Goal: Task Accomplishment & Management: Manage account settings

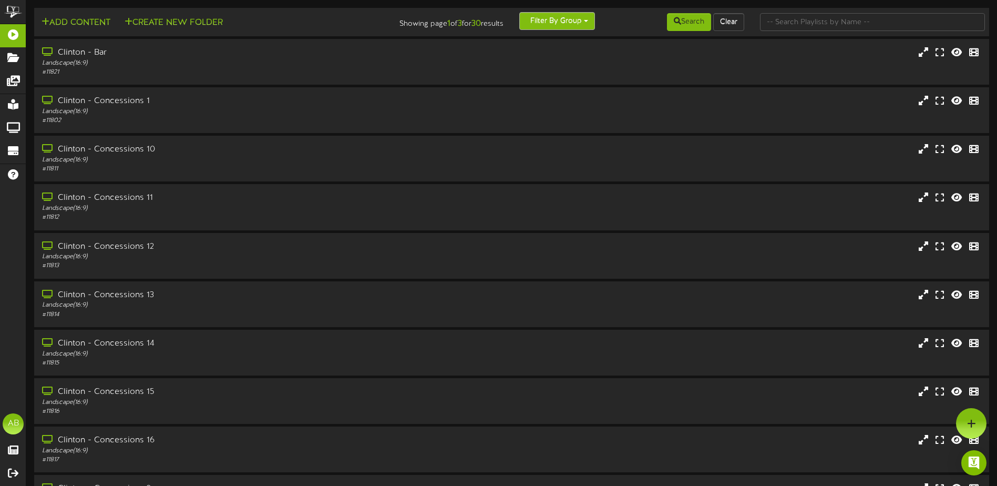
click at [588, 15] on button "Filter By Group" at bounding box center [557, 21] width 76 height 18
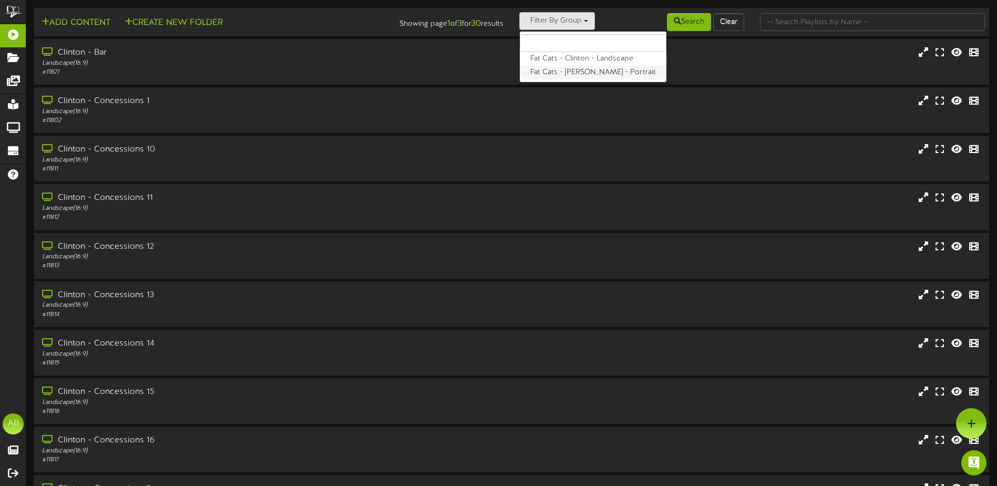
click at [552, 73] on label "Fat Cats - [PERSON_NAME] - Portrait" at bounding box center [593, 73] width 147 height 14
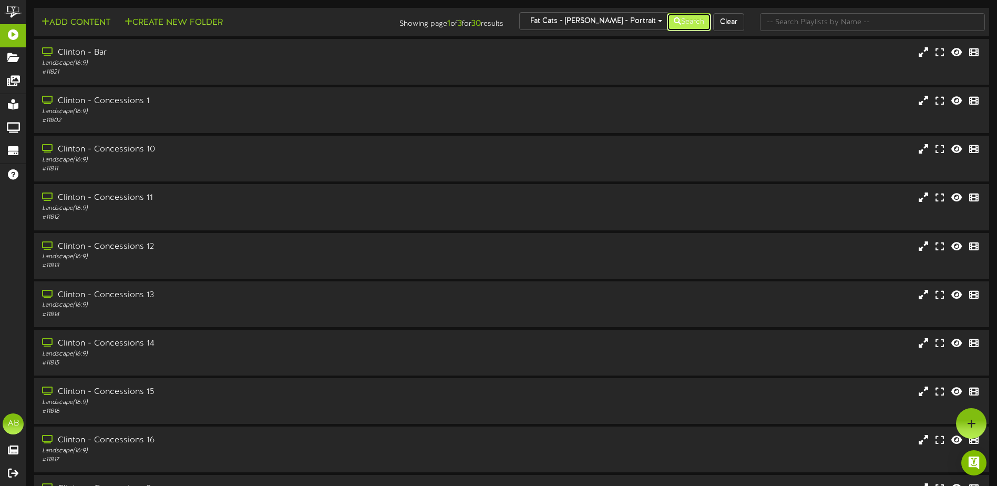
click at [681, 17] on button "Search" at bounding box center [689, 22] width 44 height 18
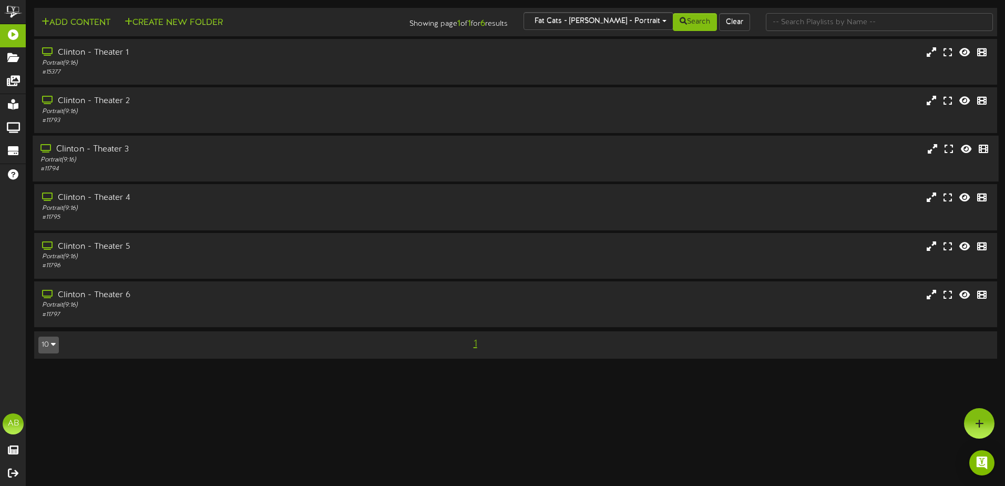
click at [145, 156] on div "Portrait ( 9:16 )" at bounding box center [233, 160] width 387 height 9
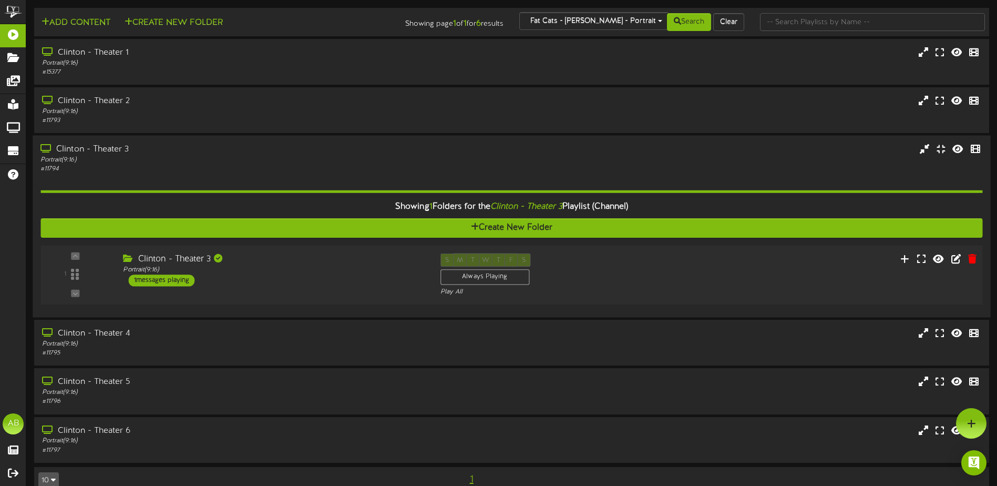
click at [355, 258] on div "Clinton - Theater 3" at bounding box center [273, 259] width 301 height 12
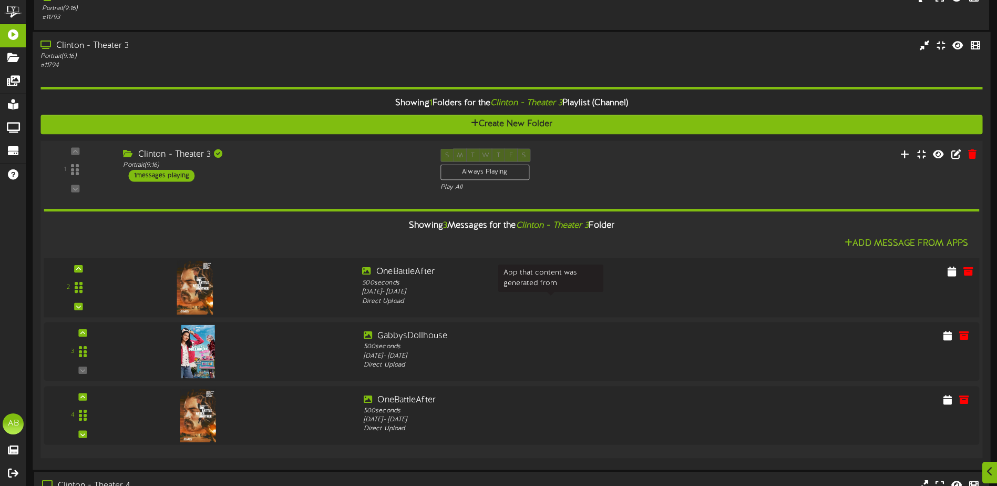
scroll to position [105, 0]
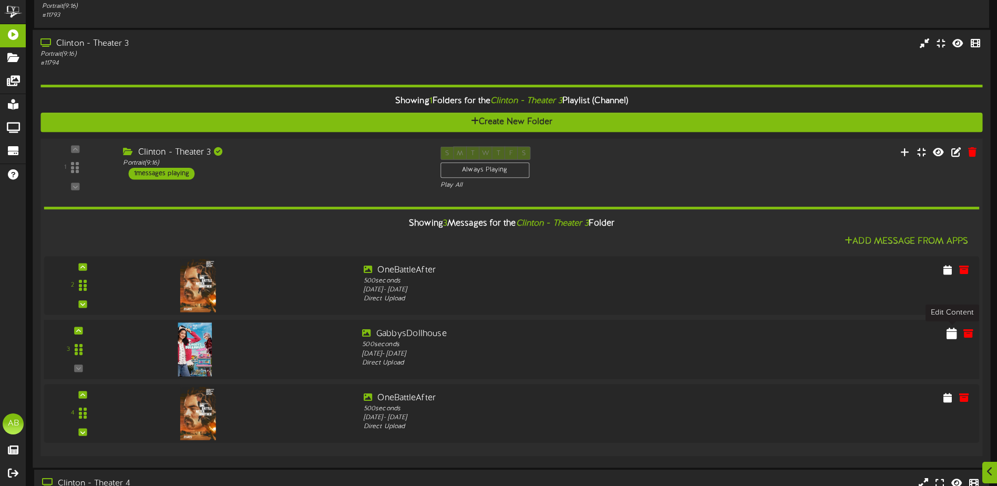
click at [947, 338] on button at bounding box center [951, 334] width 17 height 17
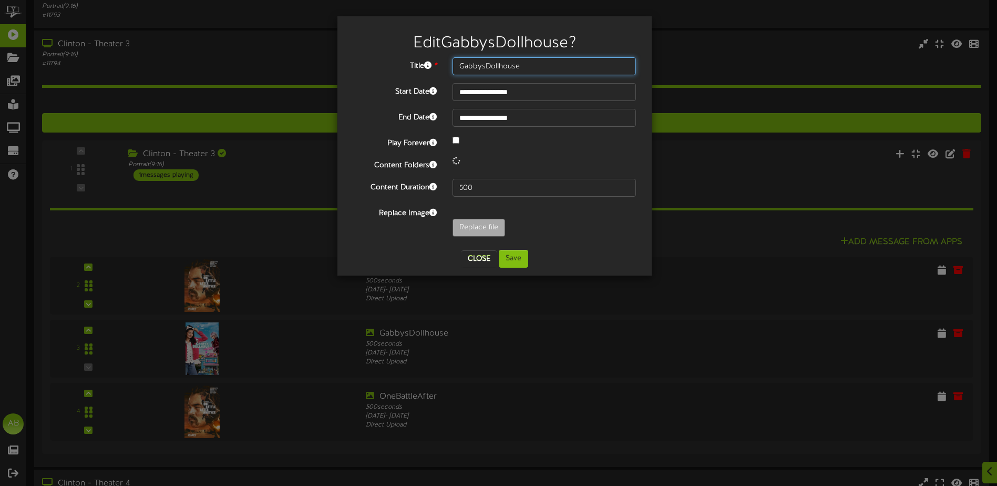
click at [504, 68] on input "GabbysDollhouse" at bounding box center [544, 66] width 183 height 18
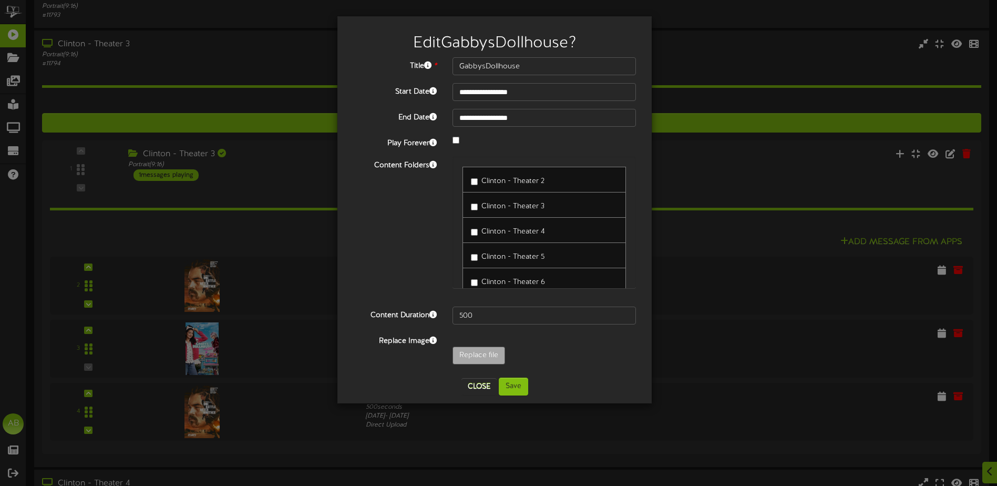
click at [545, 144] on div at bounding box center [544, 141] width 199 height 13
type input "**********"
type input "Th3927"
click at [524, 387] on button "Save" at bounding box center [513, 386] width 29 height 18
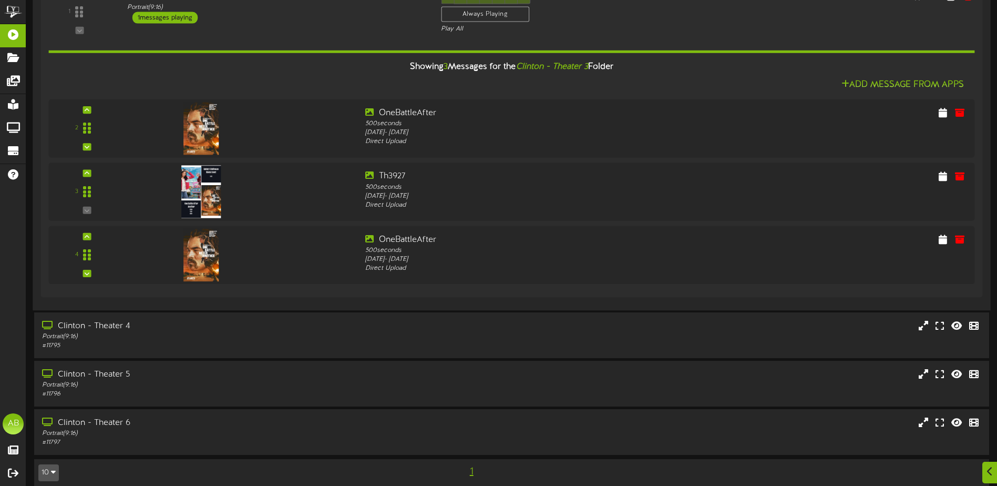
scroll to position [263, 0]
click at [479, 334] on div "Clinton - Theater 4 Portrait ( 9:16 ) # 11795" at bounding box center [512, 335] width 958 height 30
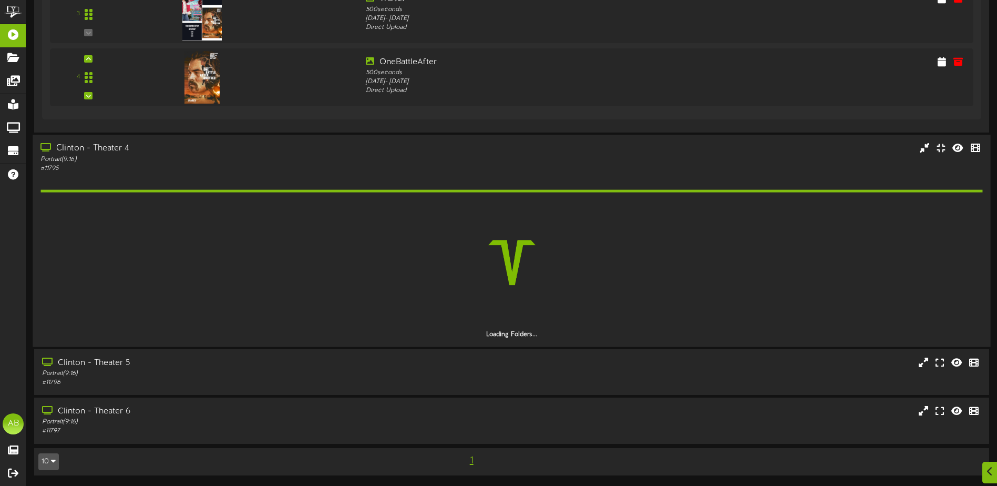
scroll to position [409, 0]
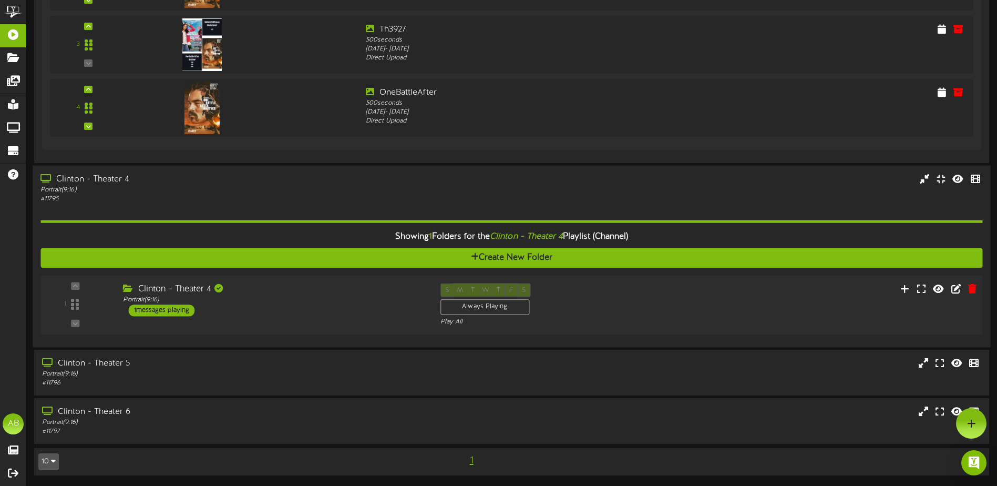
click at [575, 315] on div "S M T W T F S Always Playing Play All" at bounding box center [552, 304] width 238 height 43
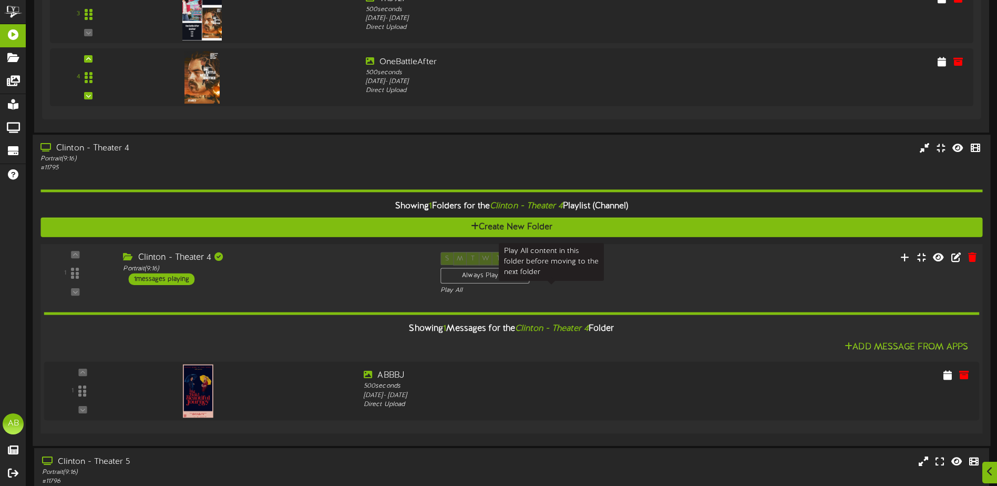
click at [569, 289] on div "Play All" at bounding box center [551, 290] width 222 height 9
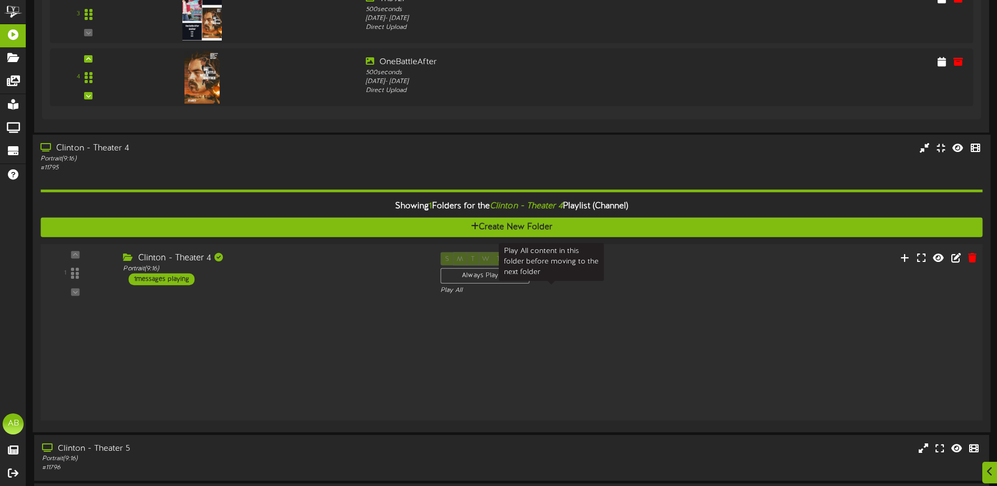
scroll to position [409, 0]
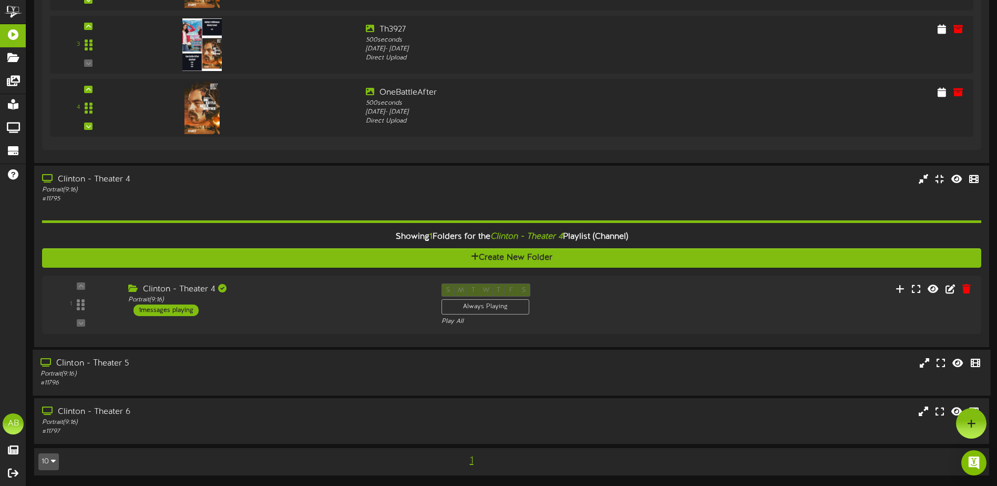
click at [334, 379] on div "# 11796" at bounding box center [231, 382] width 383 height 9
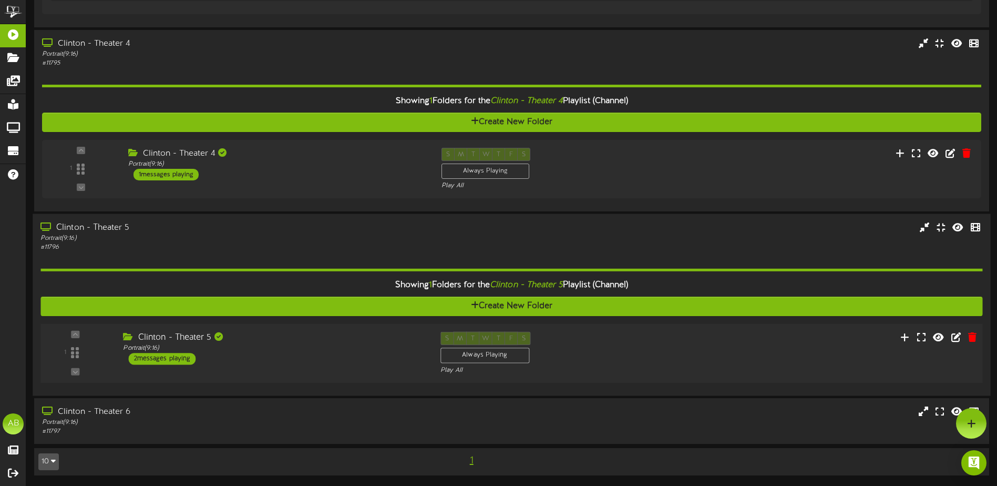
click at [342, 357] on div "Clinton - Theater 5 Portrait ( 9:16 ) 2 messages playing" at bounding box center [273, 348] width 317 height 33
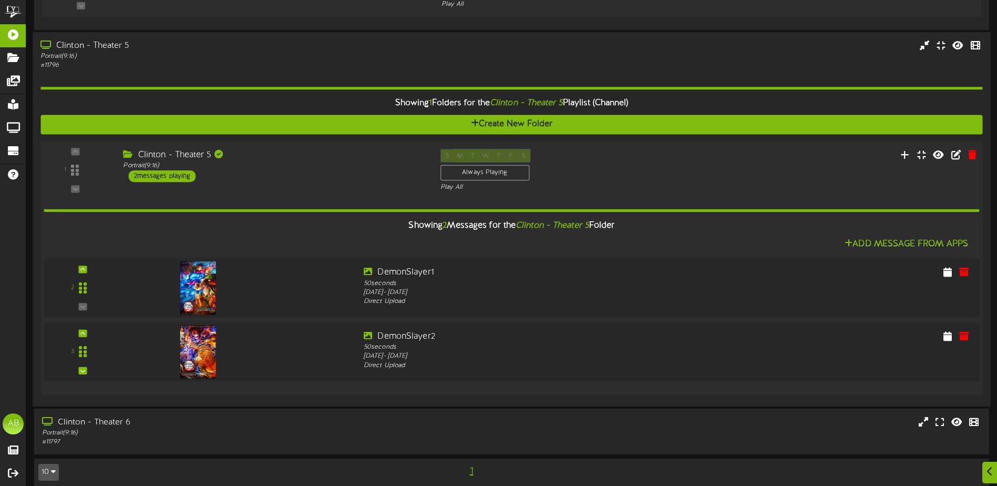
scroll to position [736, 0]
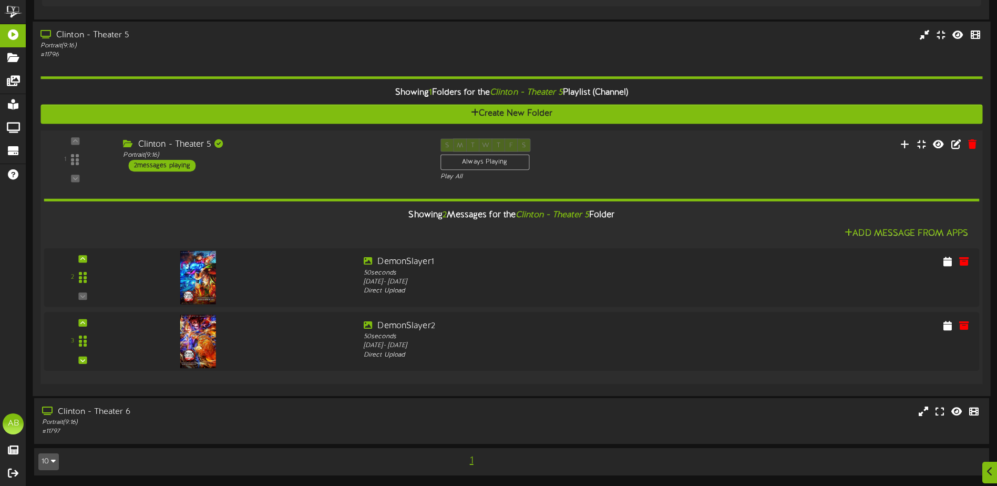
click at [689, 161] on div "1 ( 9:16" at bounding box center [511, 159] width 951 height 43
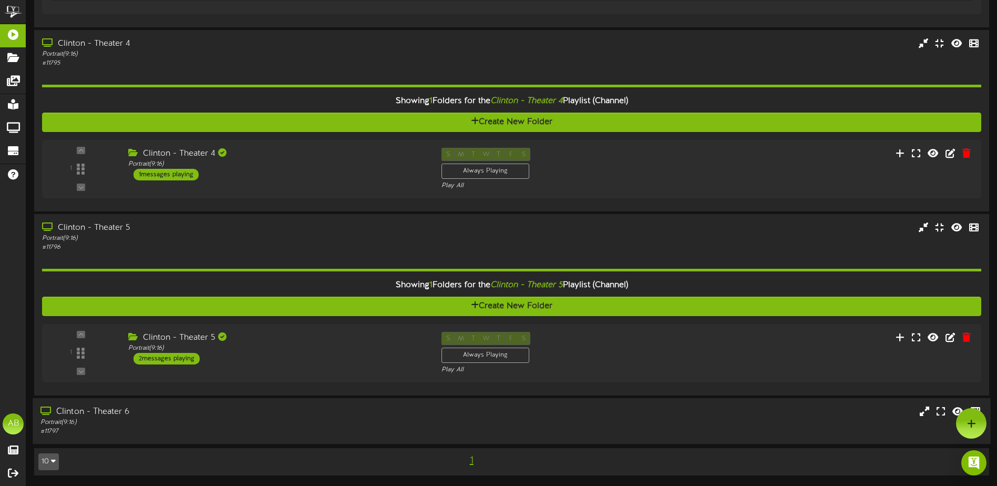
click at [431, 429] on div "Clinton - Theater 6 Portrait ( 9:16 ) # 11797" at bounding box center [232, 421] width 399 height 30
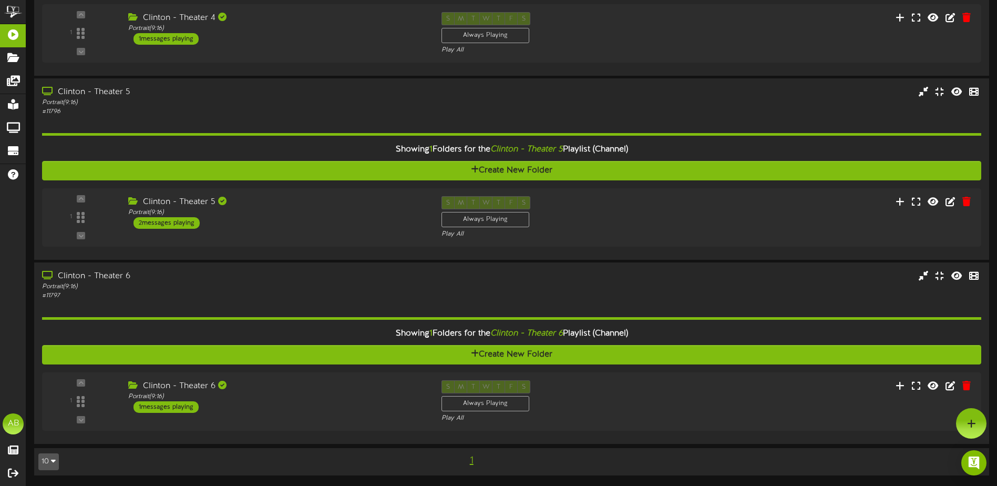
scroll to position [680, 0]
click at [631, 383] on div "S M T W T F S Always Playing Play All" at bounding box center [552, 401] width 238 height 43
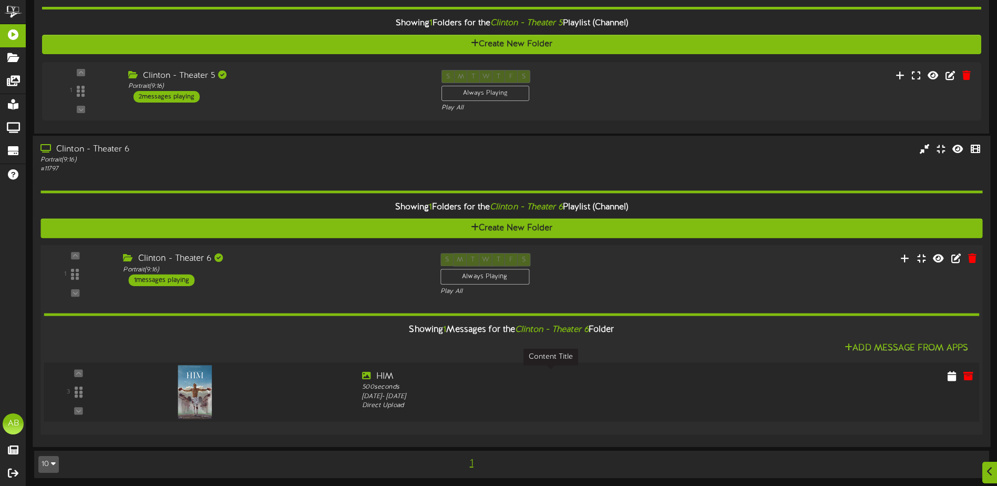
scroll to position [809, 0]
